Goal: Information Seeking & Learning: Learn about a topic

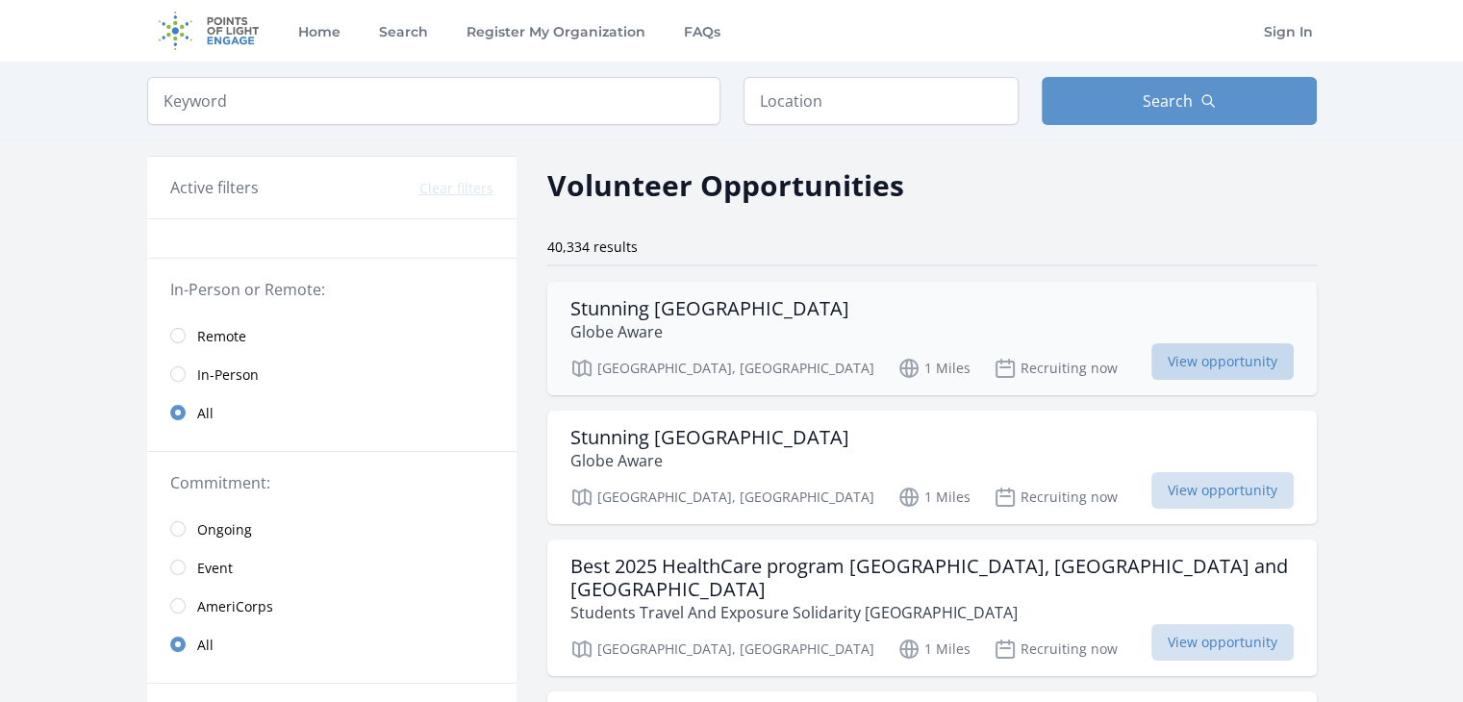
click at [1172, 367] on span "View opportunity" at bounding box center [1223, 361] width 142 height 37
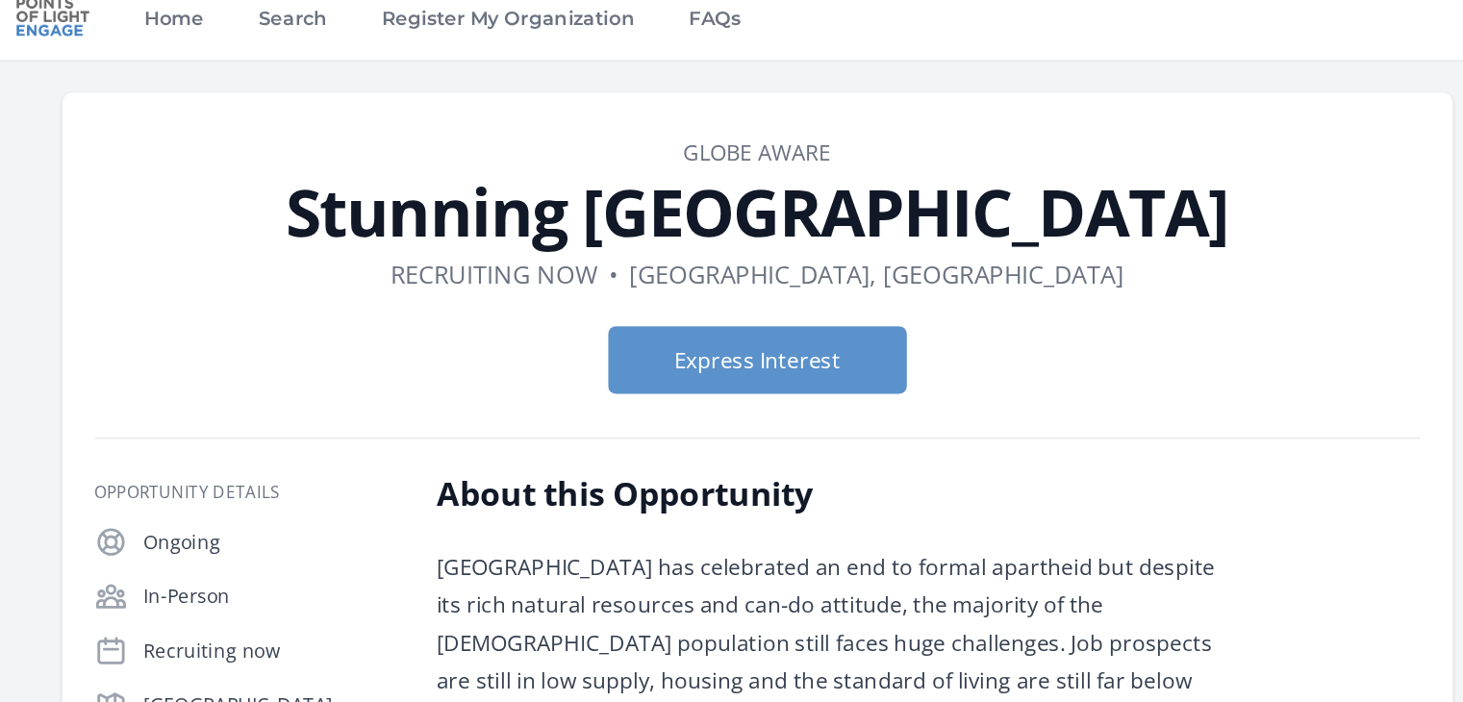
scroll to position [17, 0]
